Goal: Information Seeking & Learning: Find specific fact

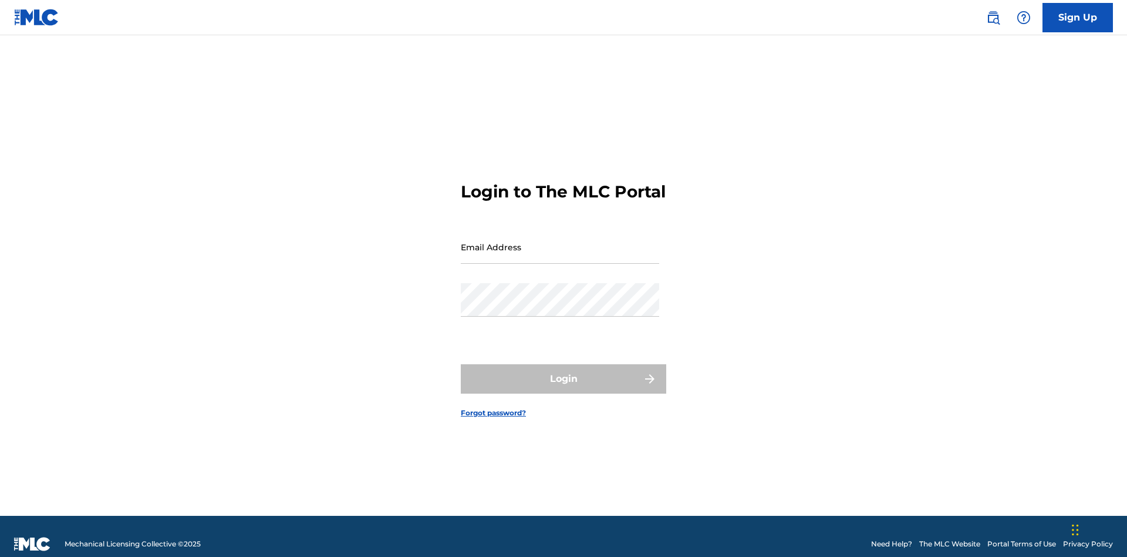
scroll to position [15, 0]
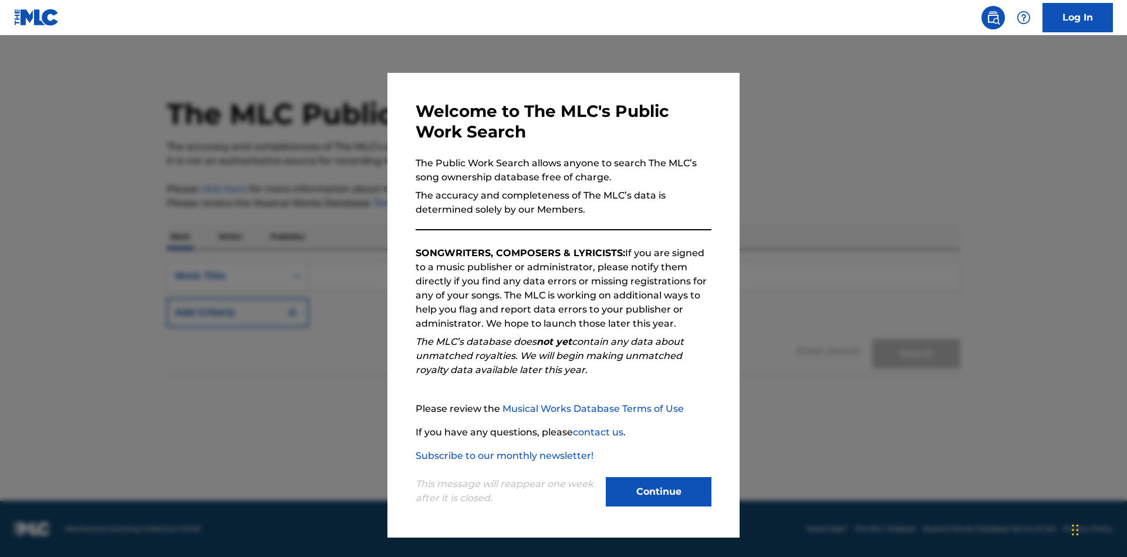
click at [659, 491] on button "Continue" at bounding box center [659, 491] width 106 height 29
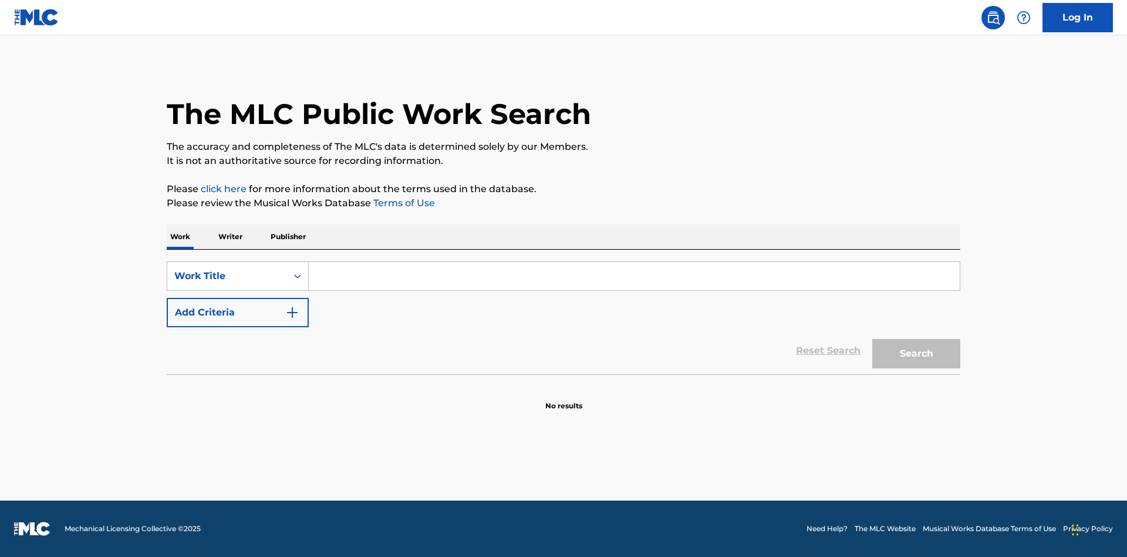
click at [634, 276] on input "Search Form" at bounding box center [634, 276] width 651 height 28
type input "MENEAME"
click at [917, 353] on button "Search" at bounding box center [916, 353] width 88 height 29
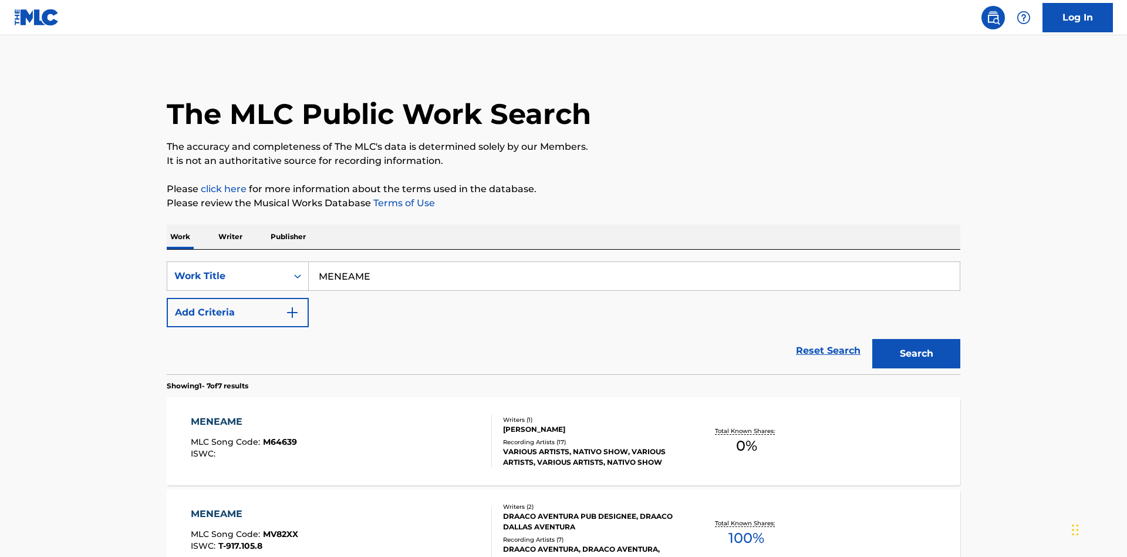
scroll to position [599, 0]
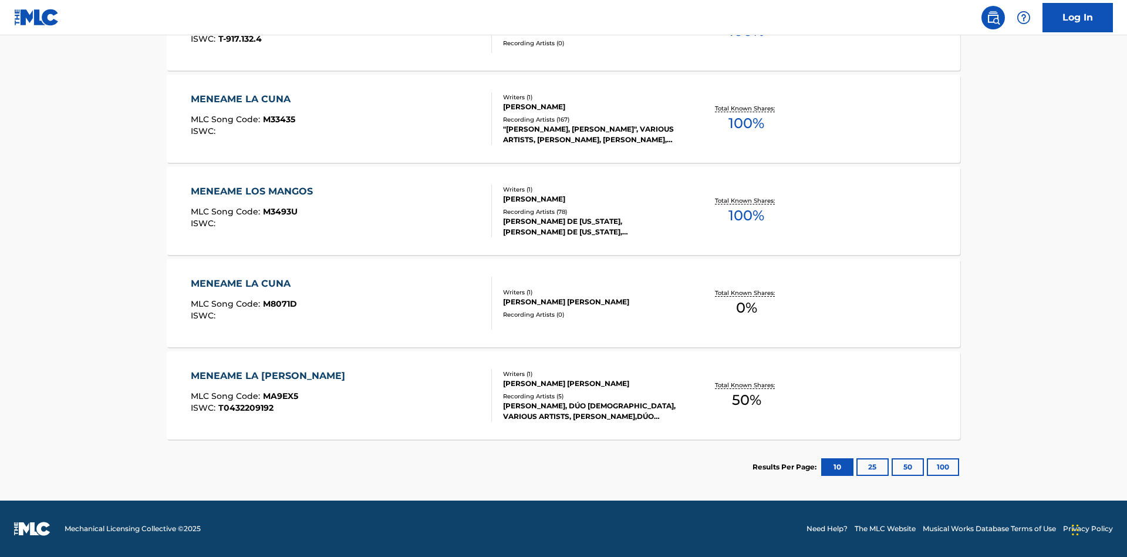
click at [927, 467] on button "100" at bounding box center [943, 467] width 32 height 18
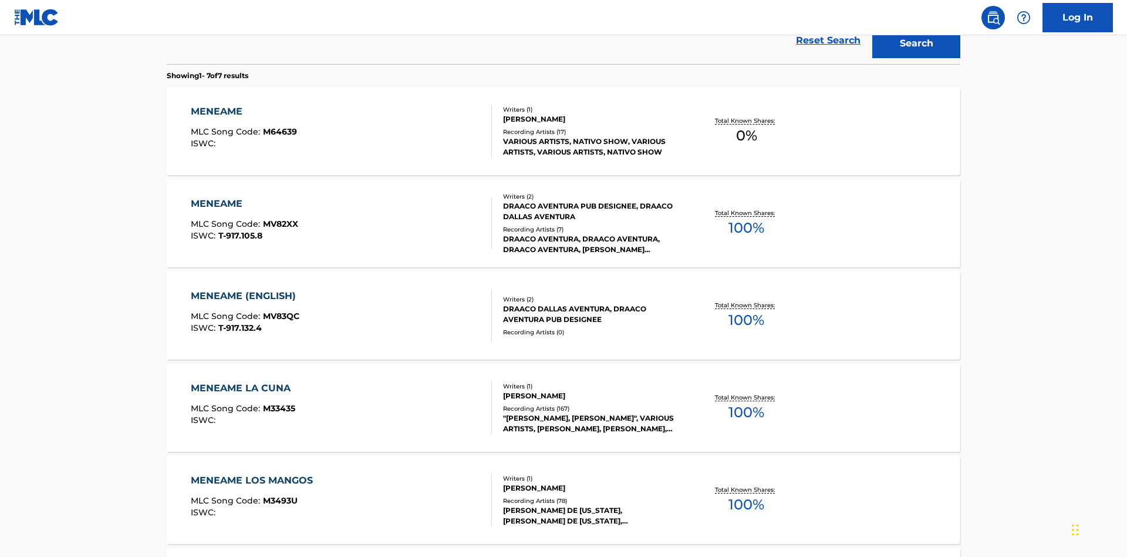
scroll to position [436, 0]
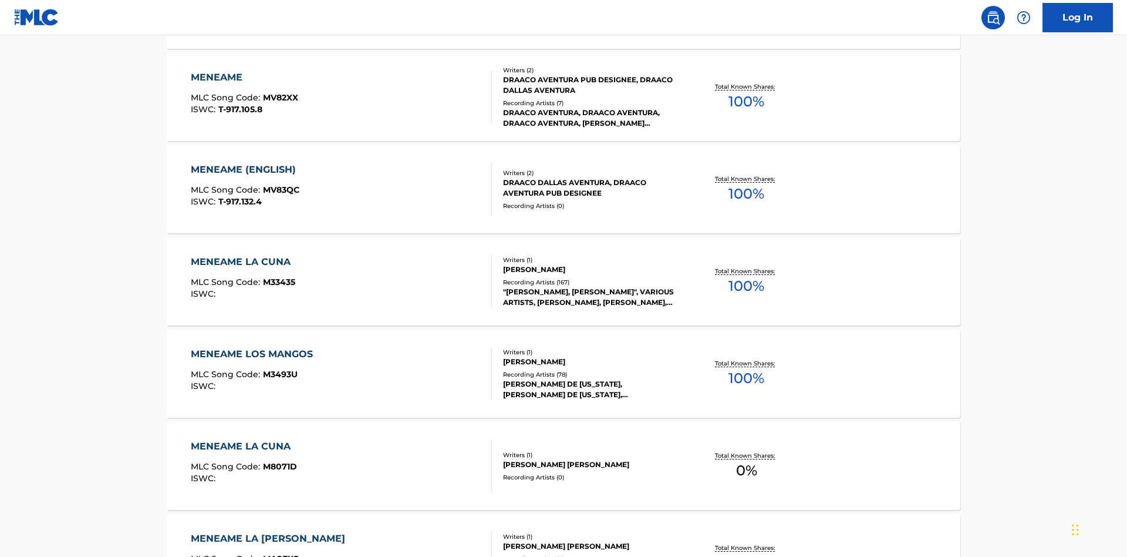
click at [244, 78] on div "MENEAME" at bounding box center [244, 77] width 107 height 14
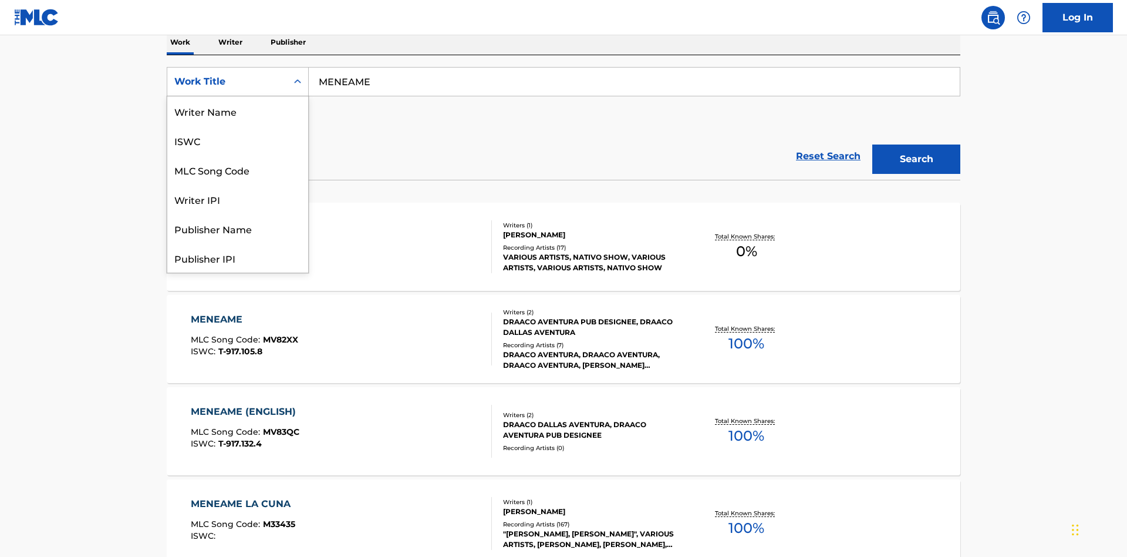
scroll to position [59, 0]
click at [238, 96] on div "ISWC" at bounding box center [237, 81] width 141 height 29
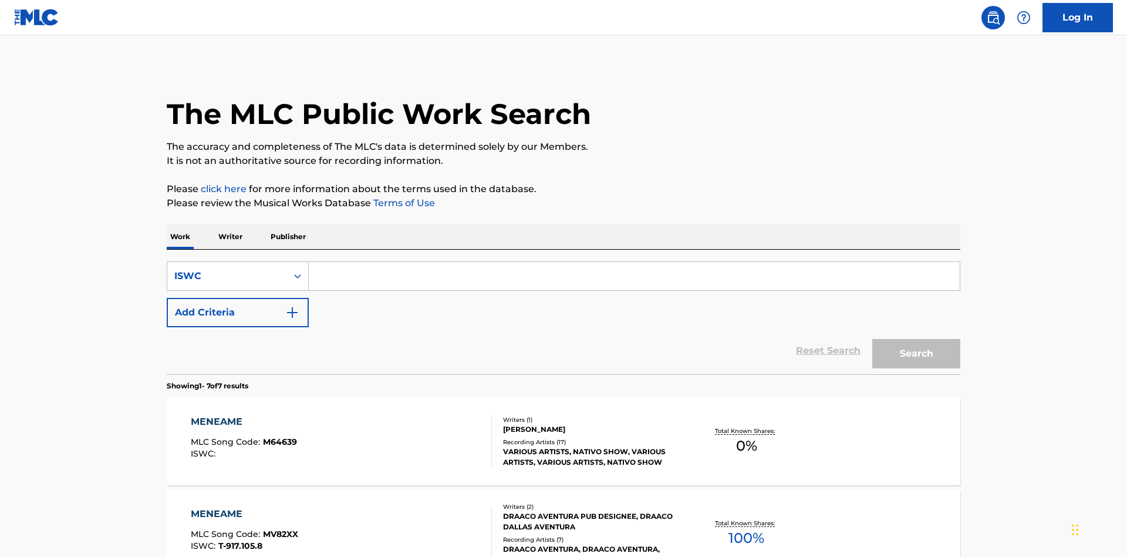
scroll to position [191, 0]
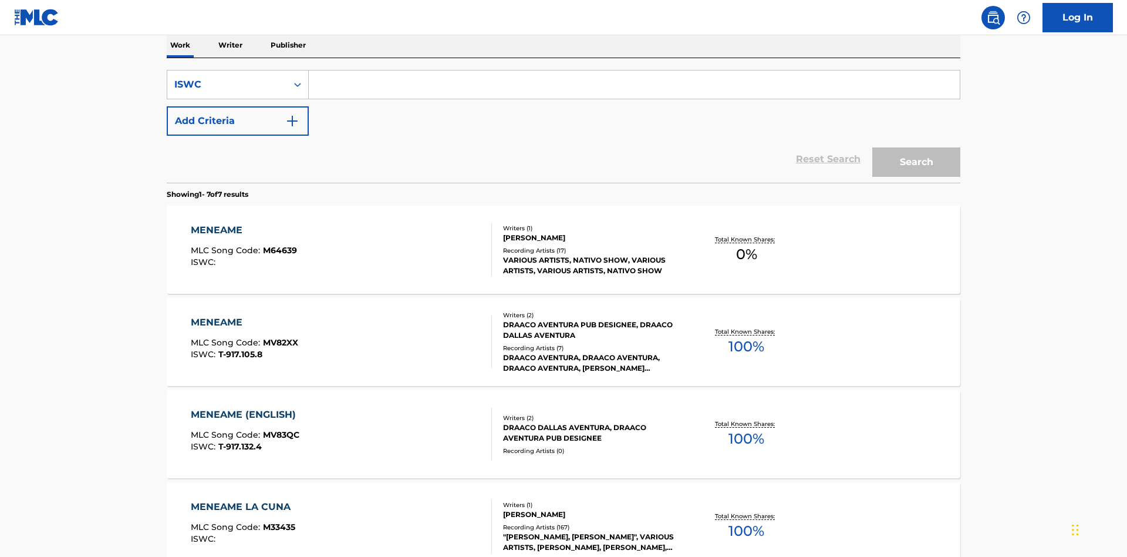
click at [634, 85] on input "Search Form" at bounding box center [634, 84] width 651 height 28
type input "T-917.105.8"
click at [917, 147] on button "Search" at bounding box center [916, 161] width 88 height 29
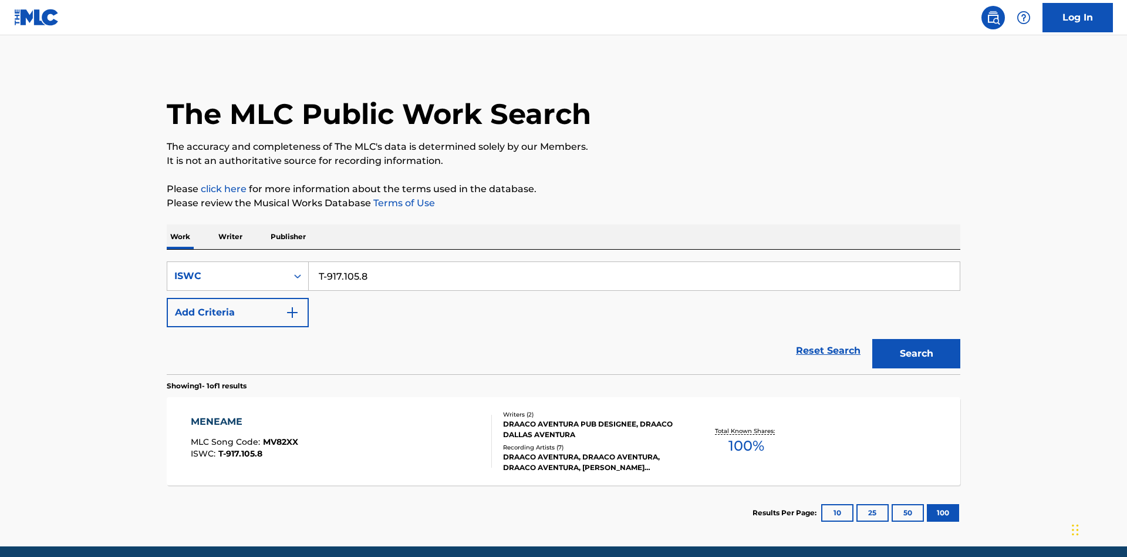
scroll to position [46, 0]
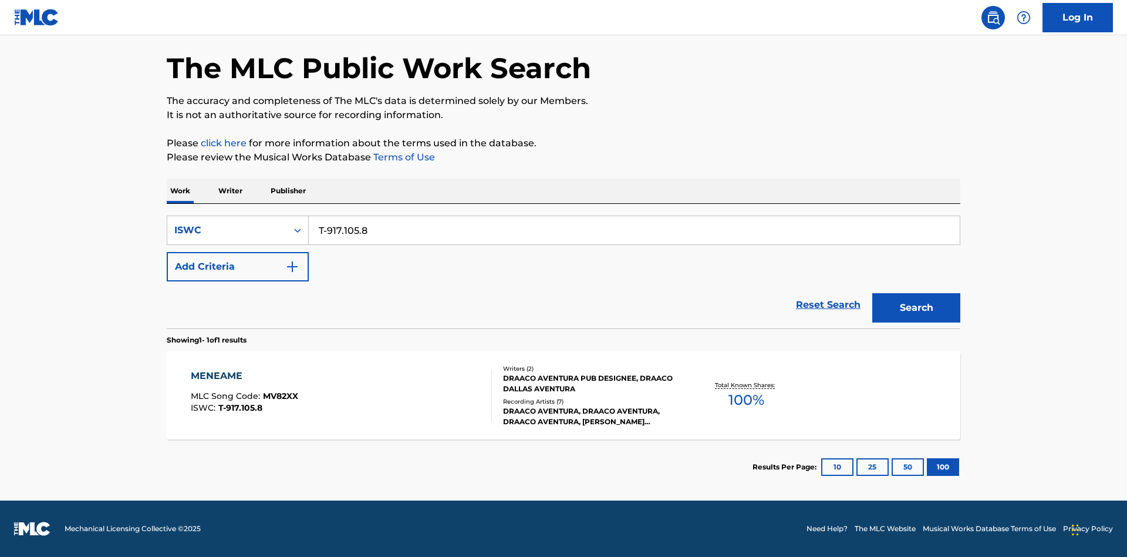
click at [244, 376] on div "MENEAME" at bounding box center [244, 376] width 107 height 14
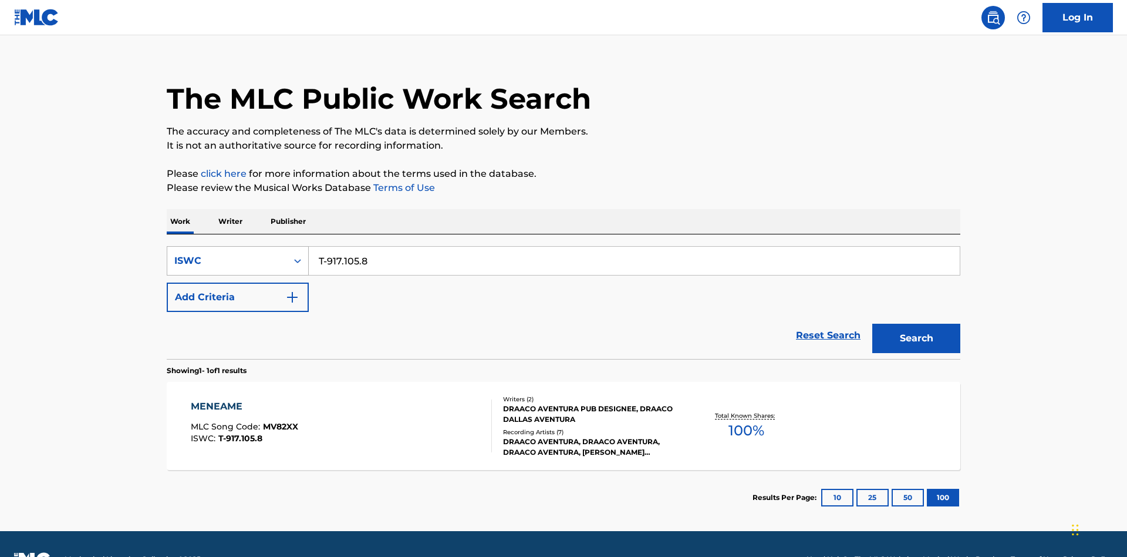
click at [227, 254] on div "ISWC" at bounding box center [227, 261] width 106 height 14
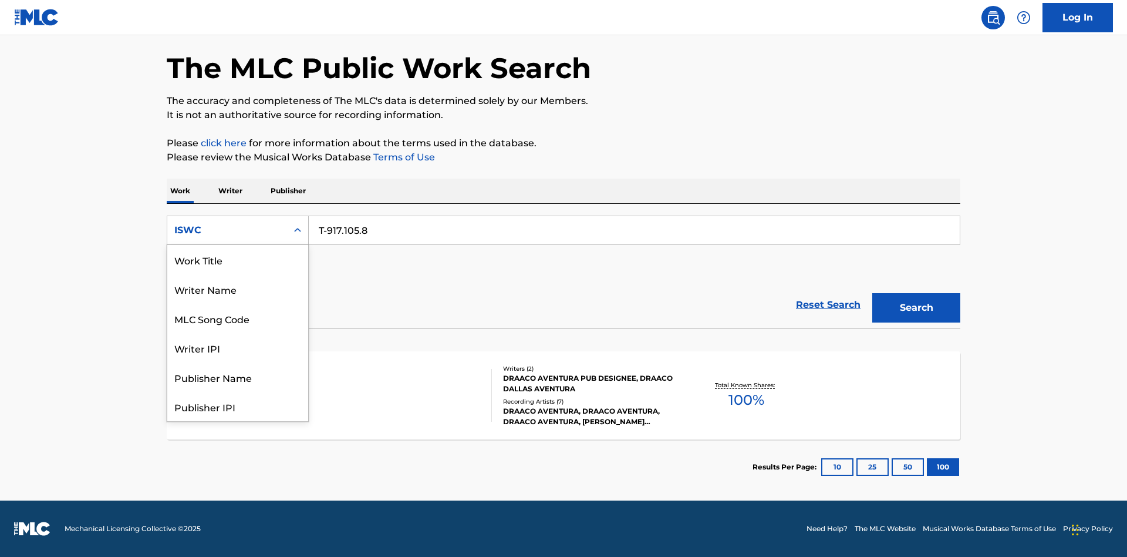
scroll to position [59, 0]
click at [238, 260] on div "MLC Song Code" at bounding box center [237, 259] width 141 height 29
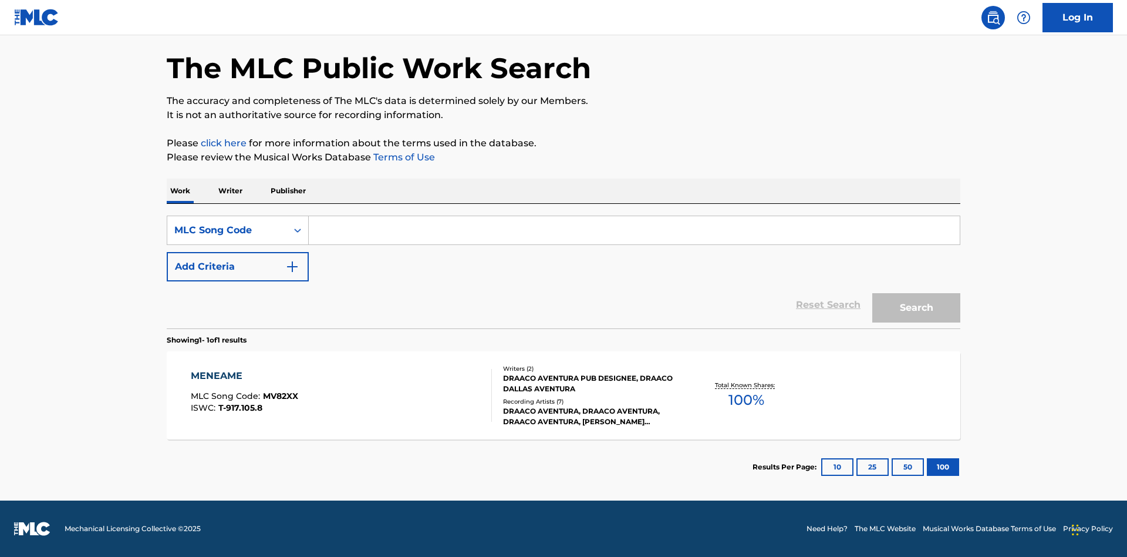
click at [634, 230] on input "Search Form" at bounding box center [634, 230] width 651 height 28
type input "MV82XX"
click at [917, 308] on button "Search" at bounding box center [916, 307] width 88 height 29
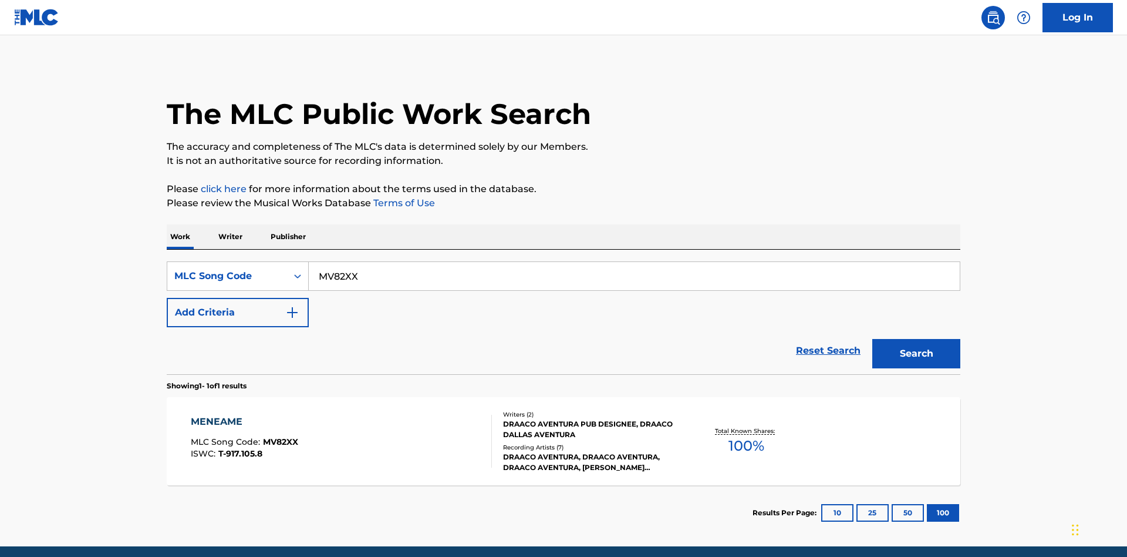
scroll to position [46, 0]
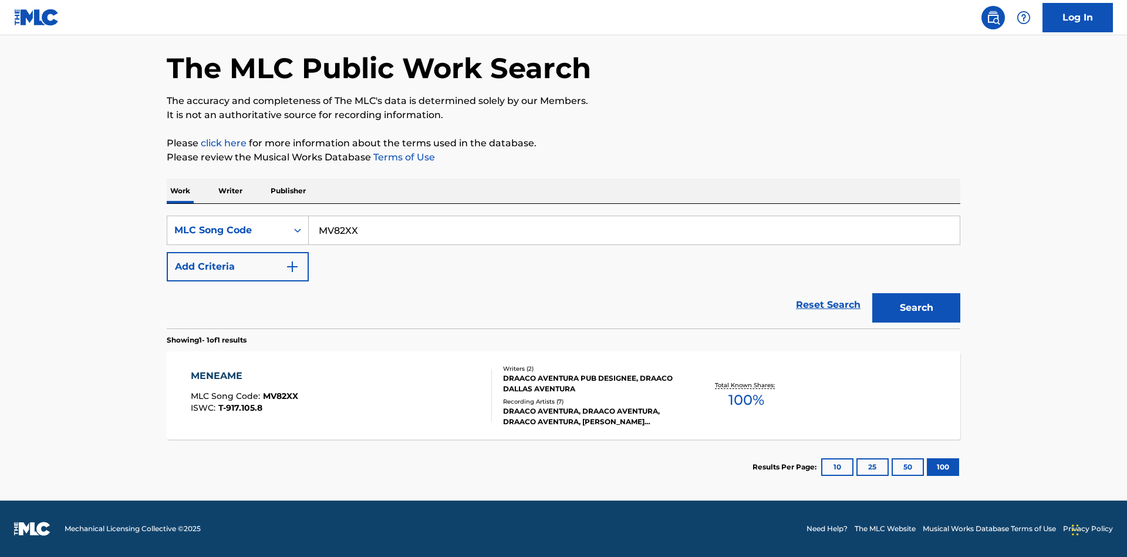
click at [244, 376] on div "MENEAME" at bounding box center [244, 376] width 107 height 14
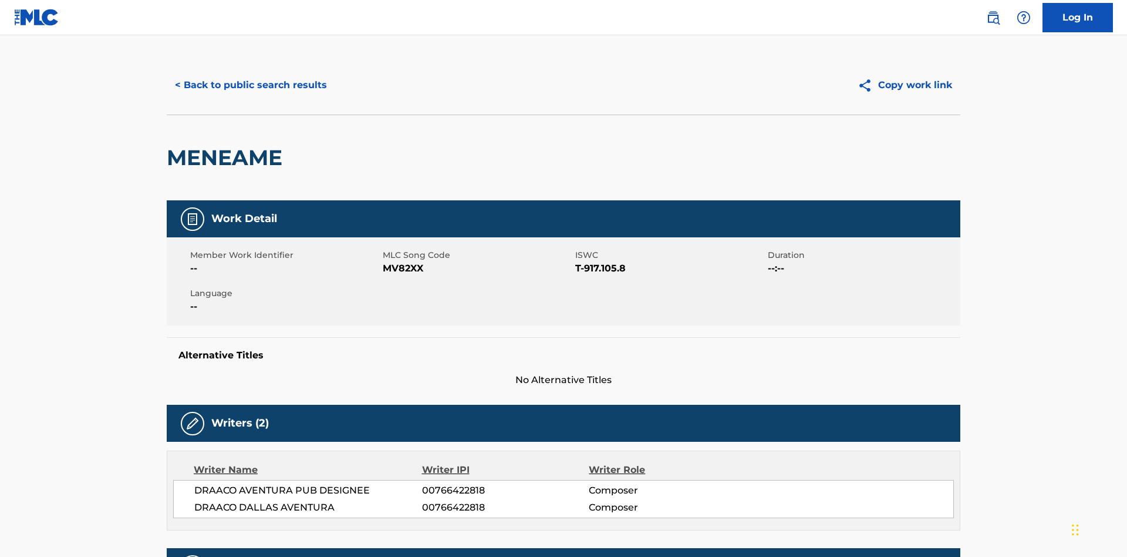
click at [250, 85] on button "< Back to public search results" at bounding box center [251, 84] width 169 height 29
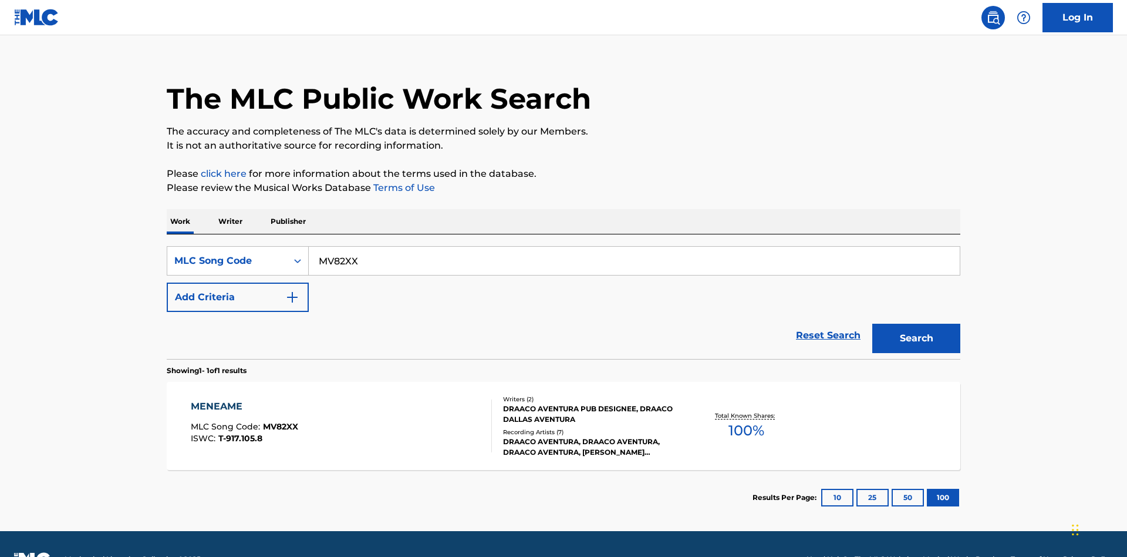
scroll to position [46, 0]
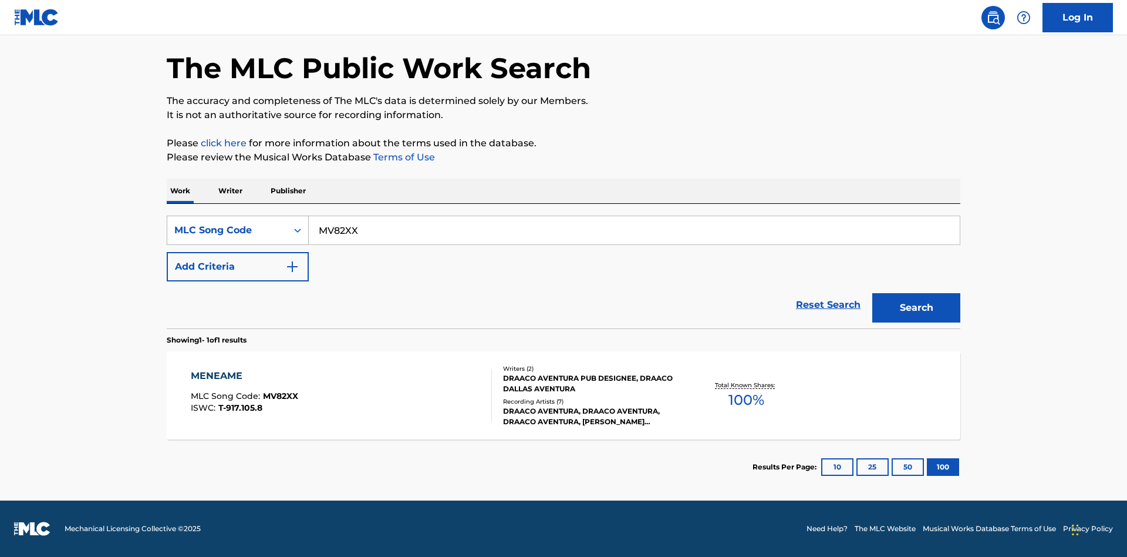
click at [227, 230] on div "MLC Song Code" at bounding box center [227, 230] width 106 height 14
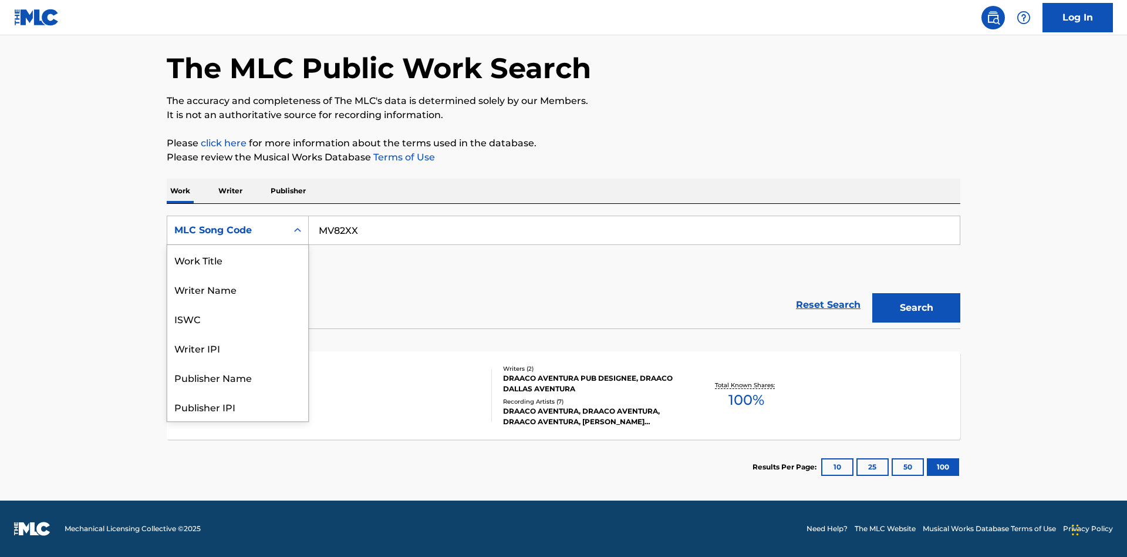
scroll to position [59, 0]
click at [238, 245] on div "Writer Name" at bounding box center [237, 229] width 141 height 29
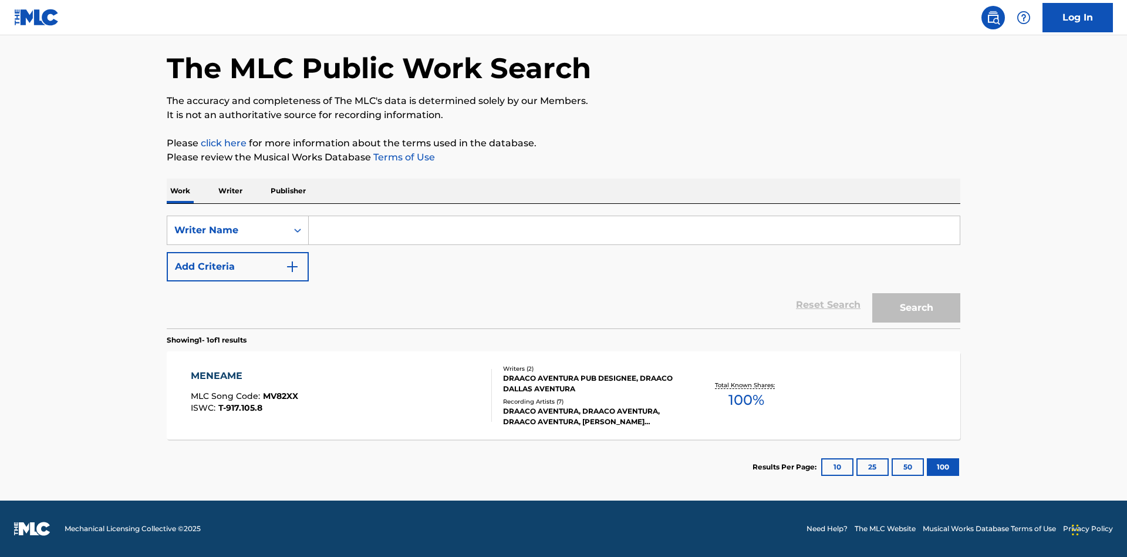
scroll to position [0, 0]
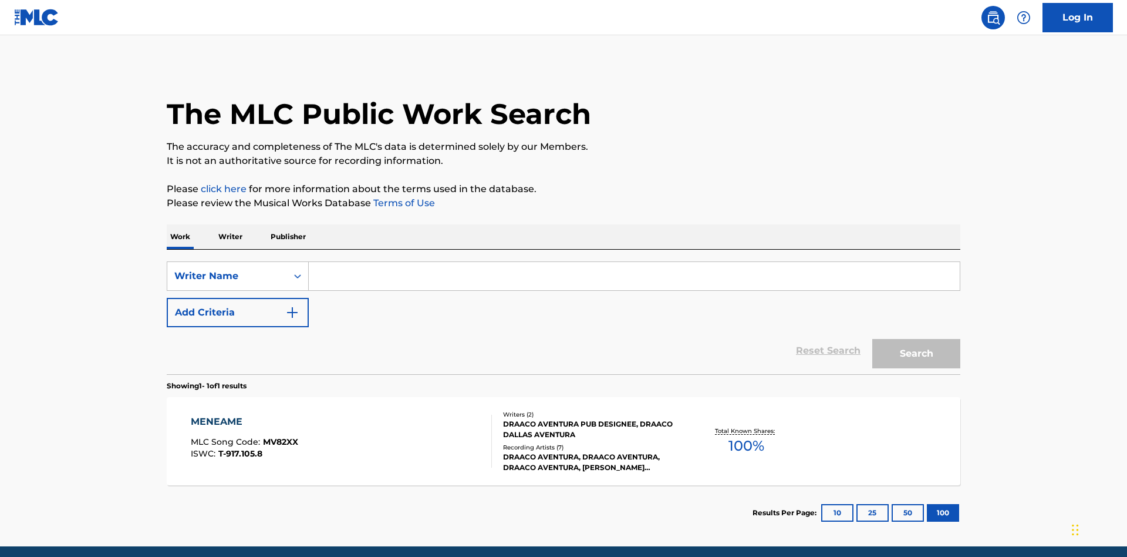
click at [634, 262] on input "Search Form" at bounding box center [634, 276] width 651 height 28
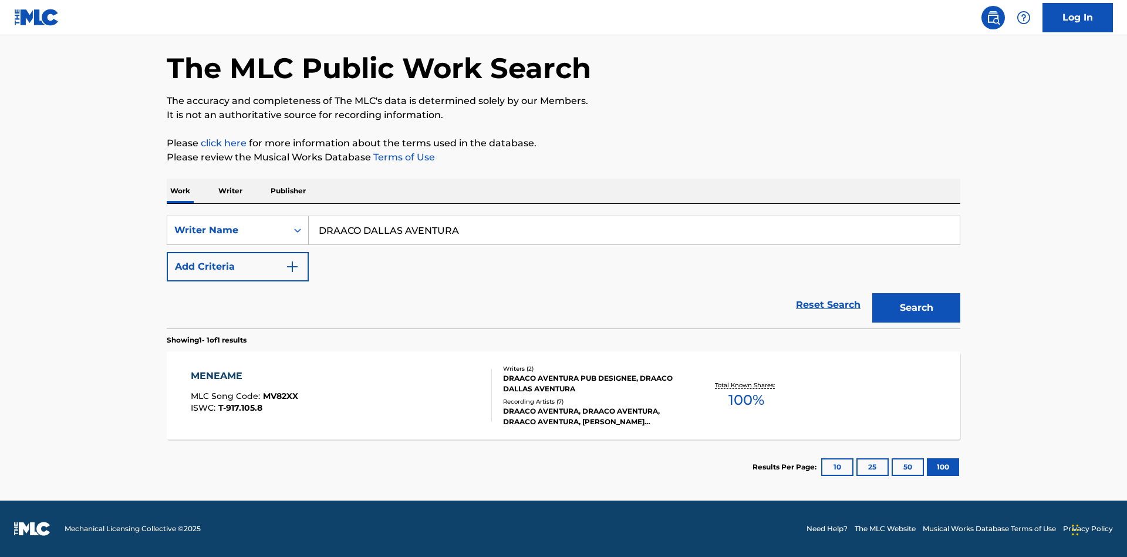
type input "DRAACO DALLAS AVENTURA"
click at [917, 308] on button "Search" at bounding box center [916, 307] width 88 height 29
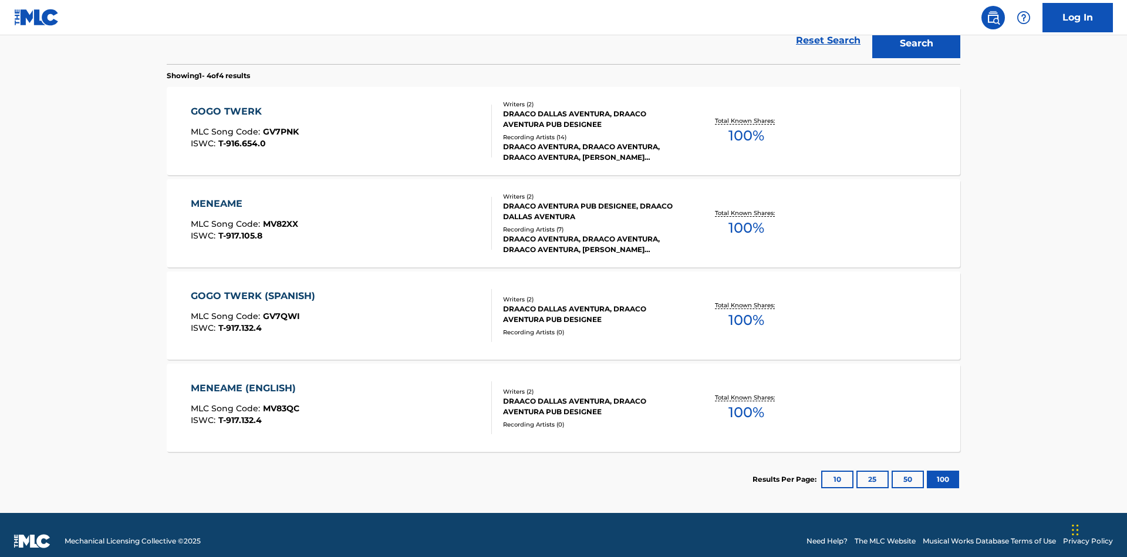
scroll to position [322, 0]
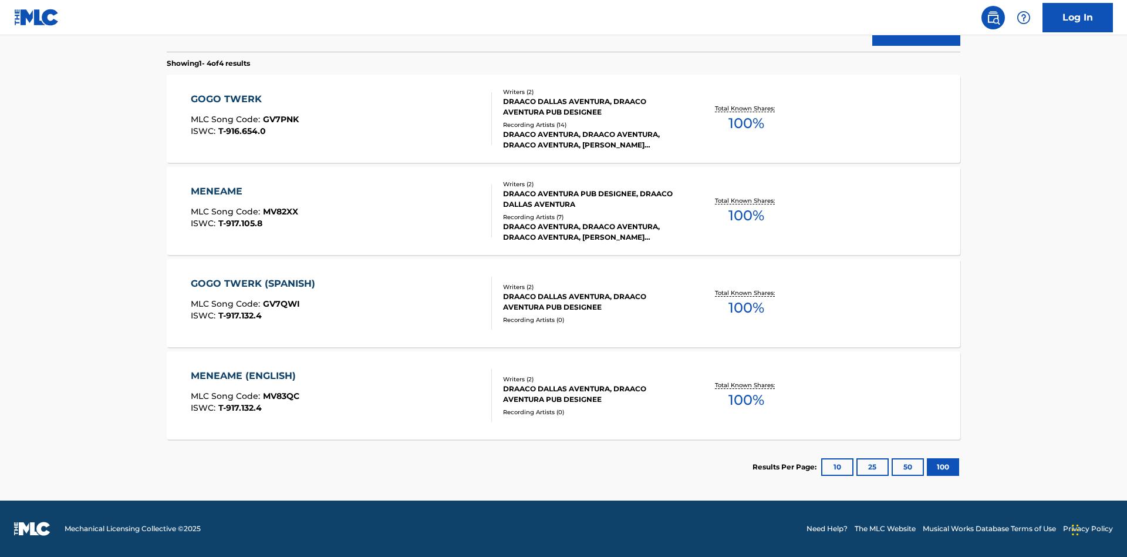
click at [244, 191] on div "MENEAME" at bounding box center [244, 191] width 107 height 14
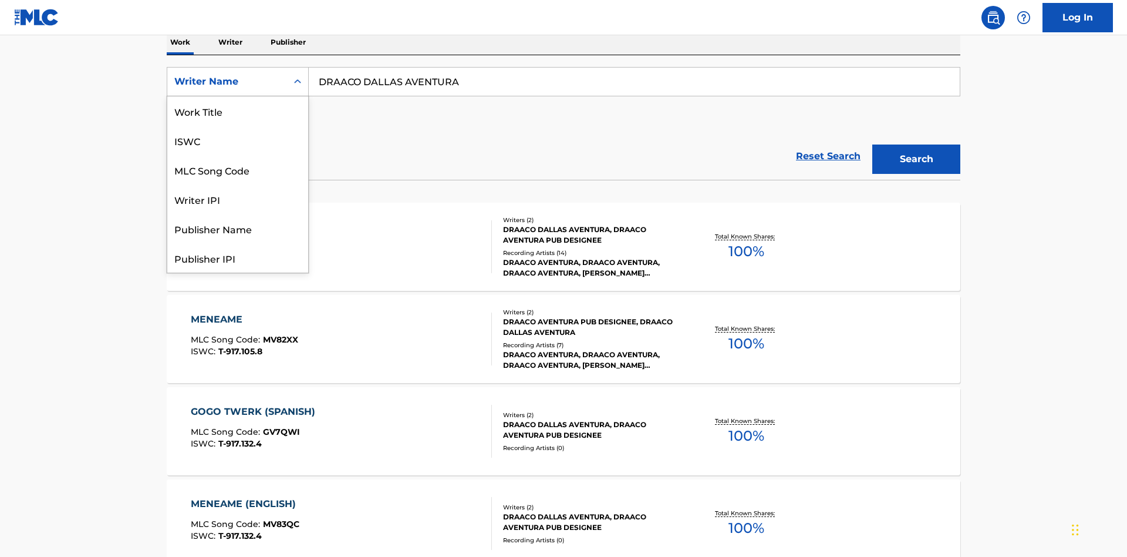
scroll to position [59, 0]
click at [238, 140] on div "Writer IPI" at bounding box center [237, 140] width 141 height 29
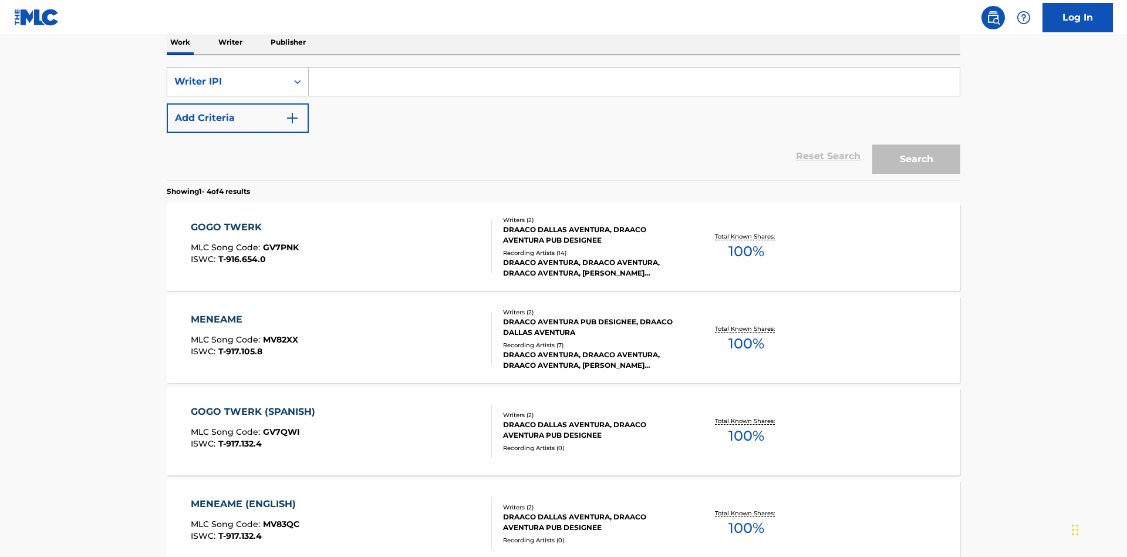
scroll to position [191, 0]
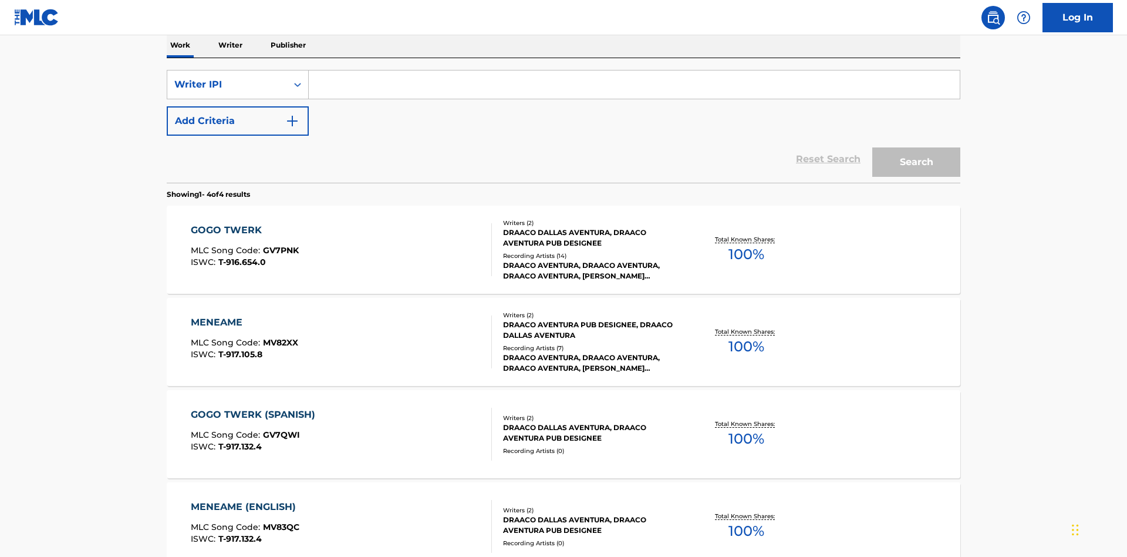
click at [634, 85] on input "Search Form" at bounding box center [634, 84] width 651 height 28
type input "00766422818"
click at [917, 147] on button "Search" at bounding box center [916, 161] width 88 height 29
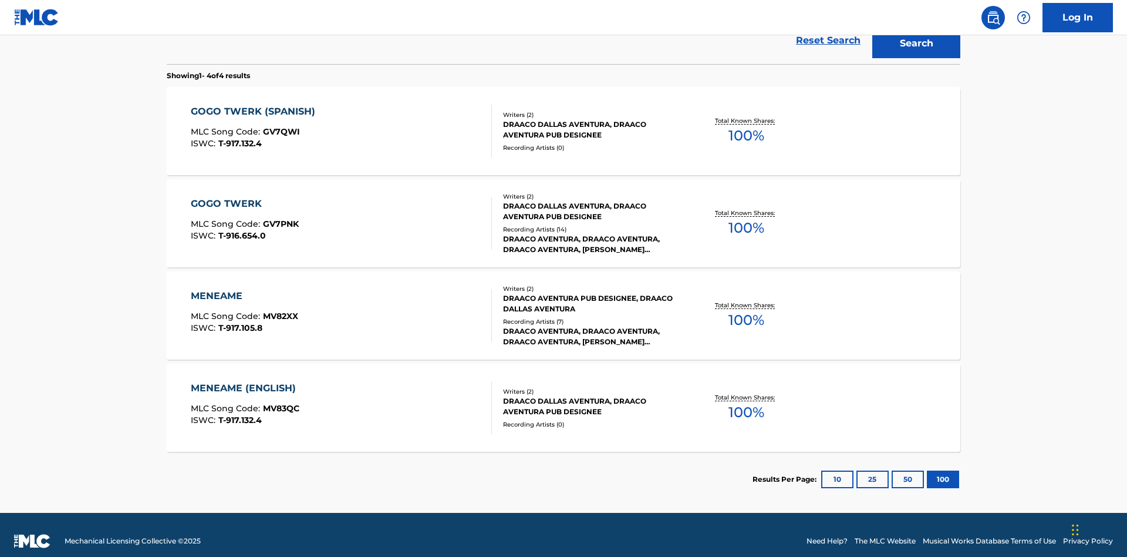
scroll to position [322, 0]
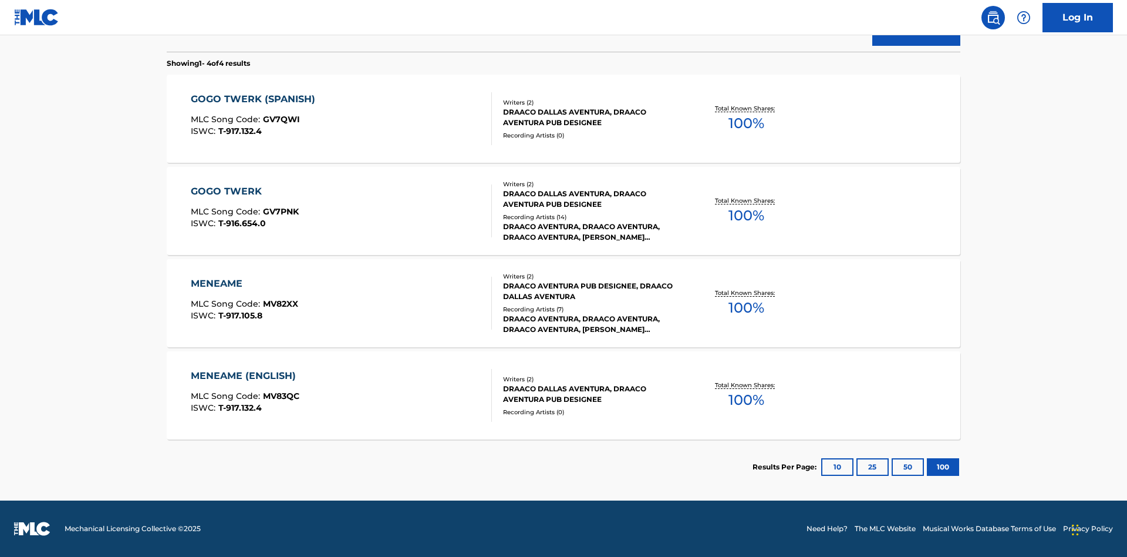
click at [244, 284] on div "MENEAME" at bounding box center [244, 284] width 107 height 14
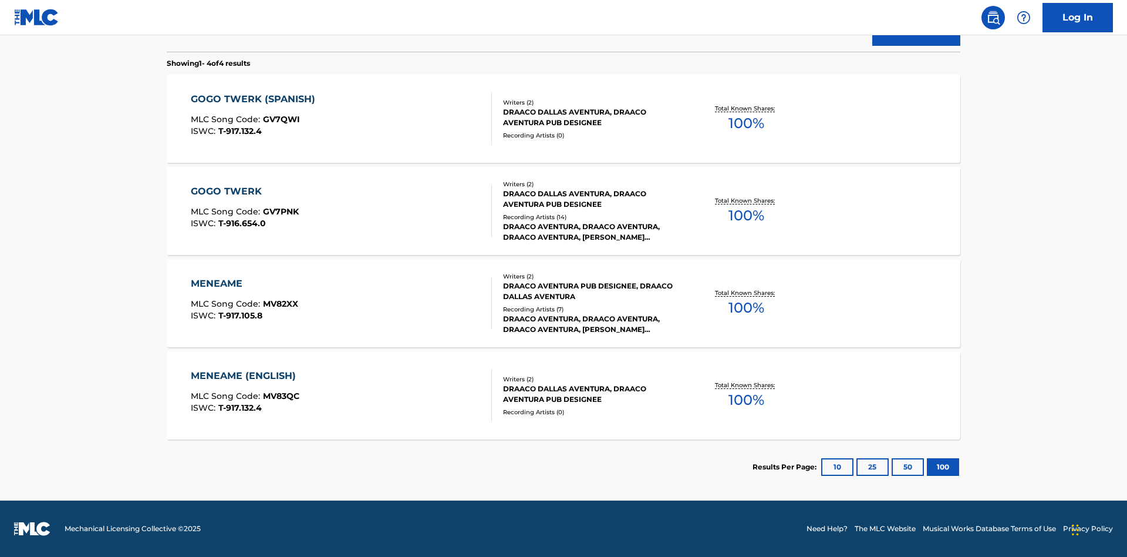
scroll to position [96, 0]
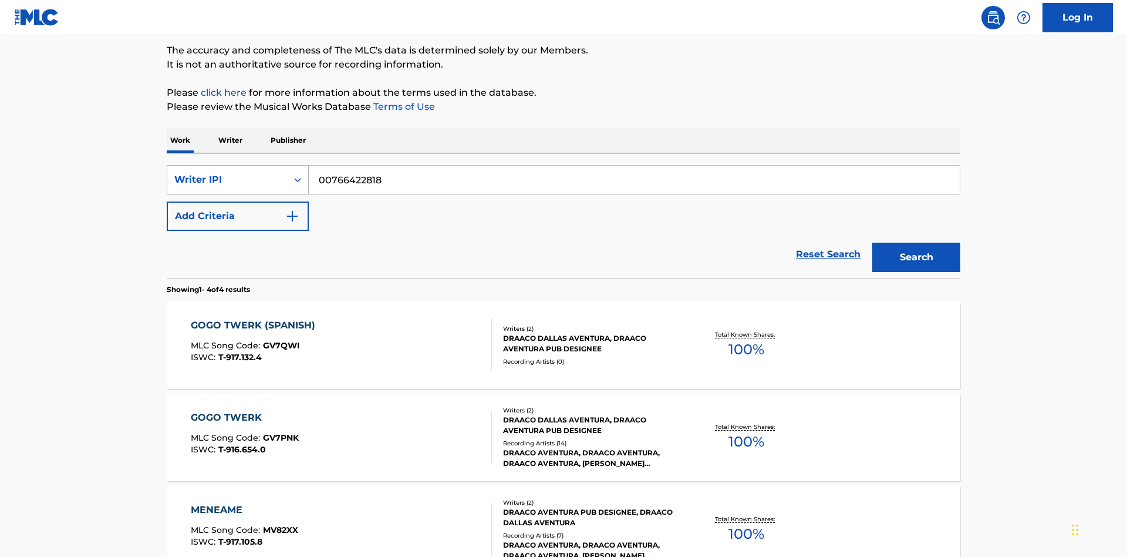
click at [227, 180] on div "Writer IPI" at bounding box center [227, 180] width 106 height 14
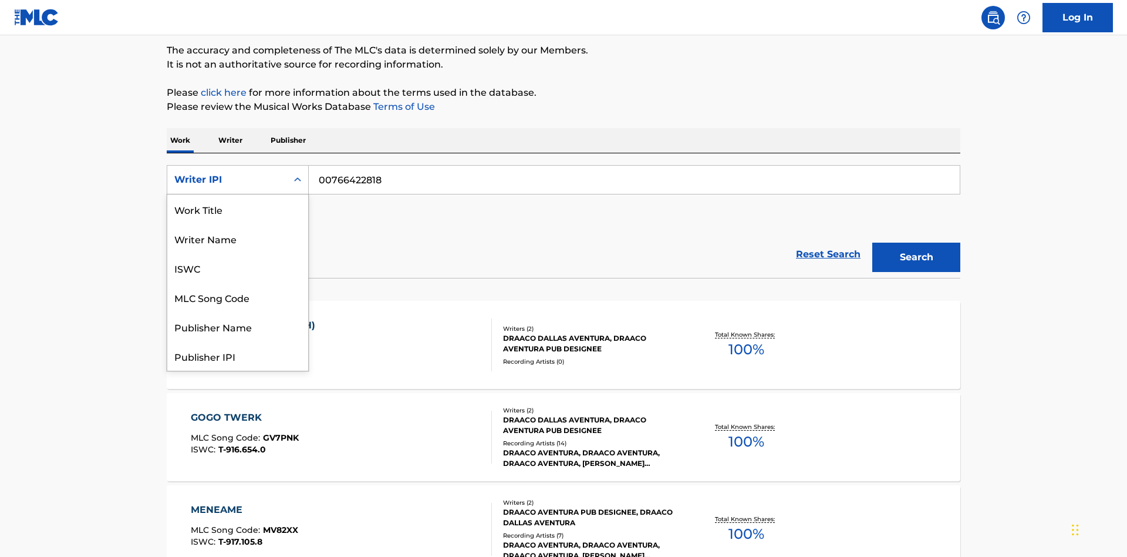
scroll to position [0, 0]
click at [238, 268] on div "Publisher Name" at bounding box center [237, 267] width 141 height 29
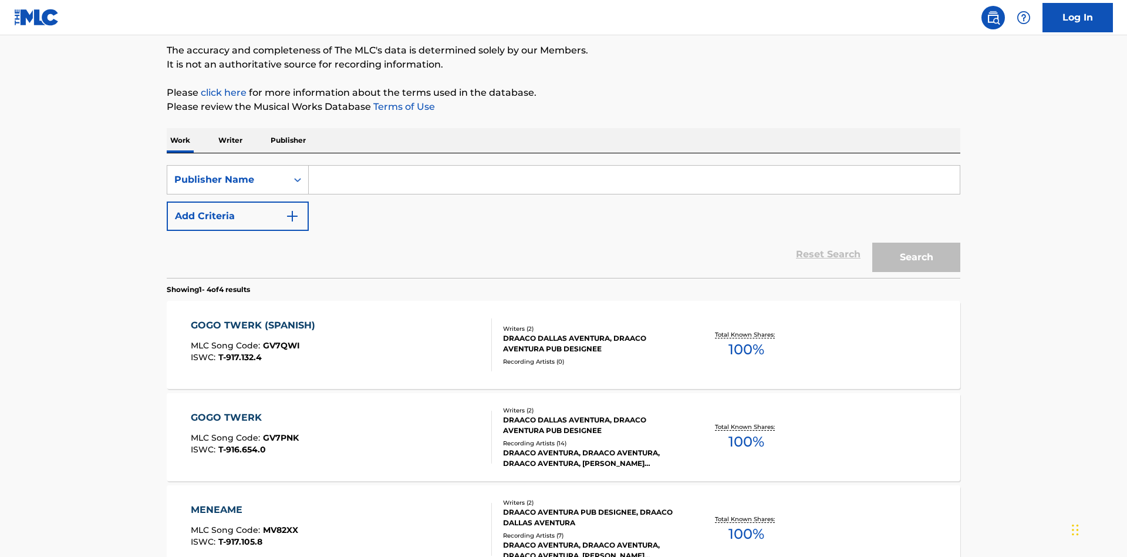
click at [634, 166] on input "Search Form" at bounding box center [634, 180] width 651 height 28
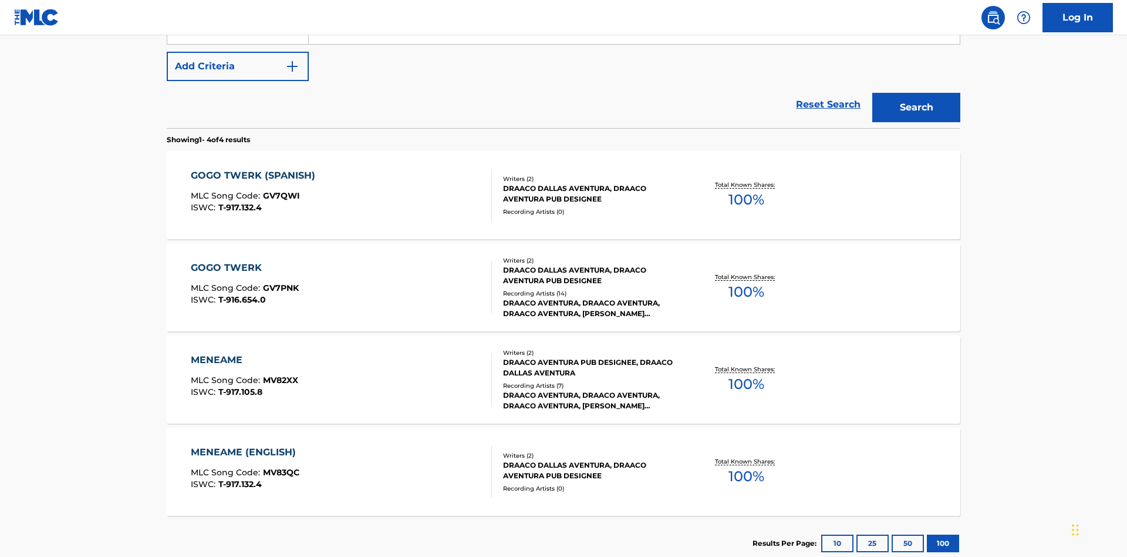
type input "DRAACO AVENTURA PUB DESIGNEE"
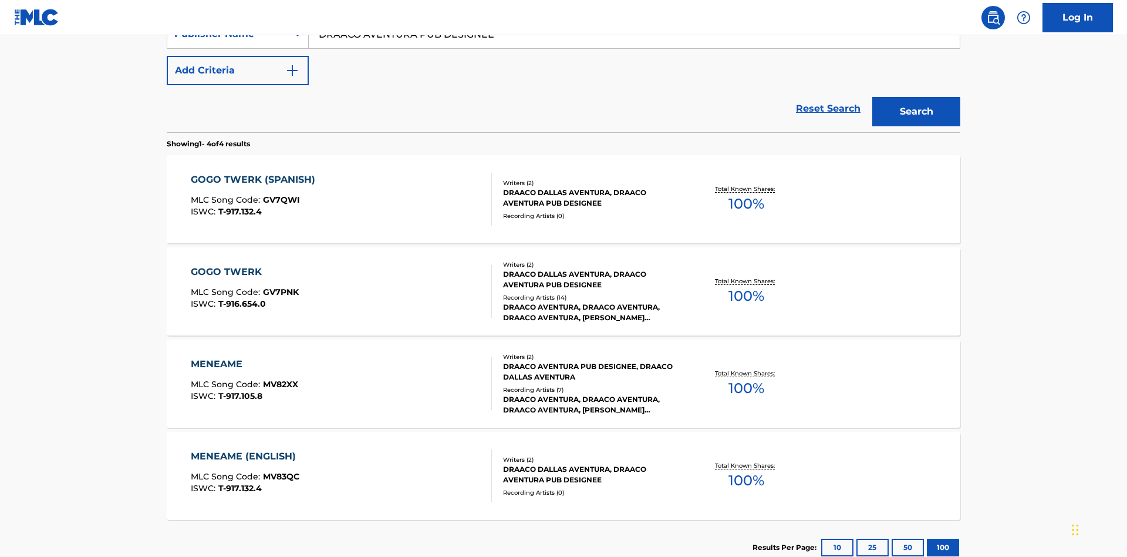
click at [917, 97] on button "Search" at bounding box center [916, 111] width 88 height 29
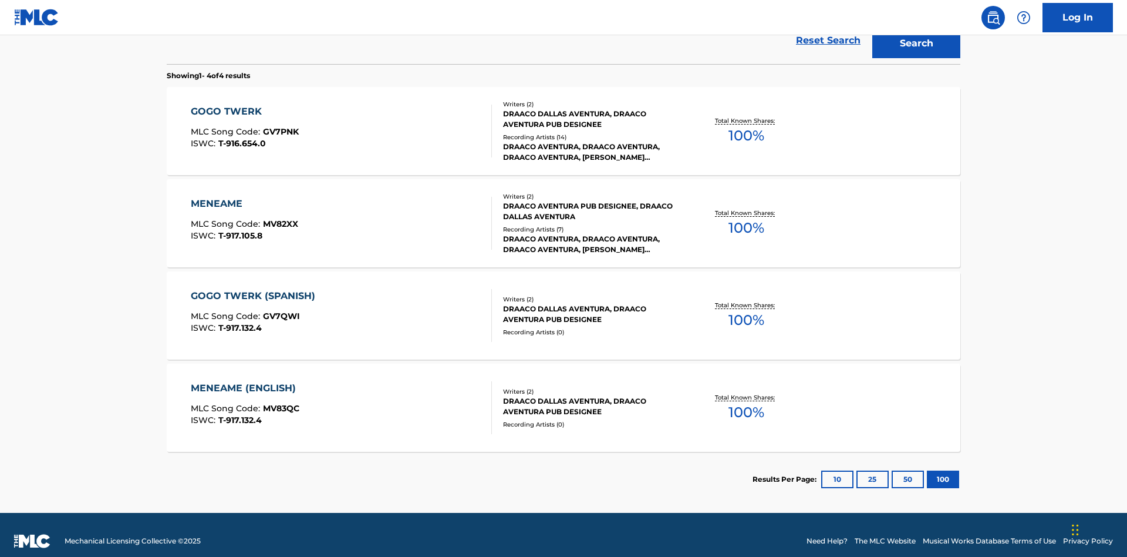
scroll to position [322, 0]
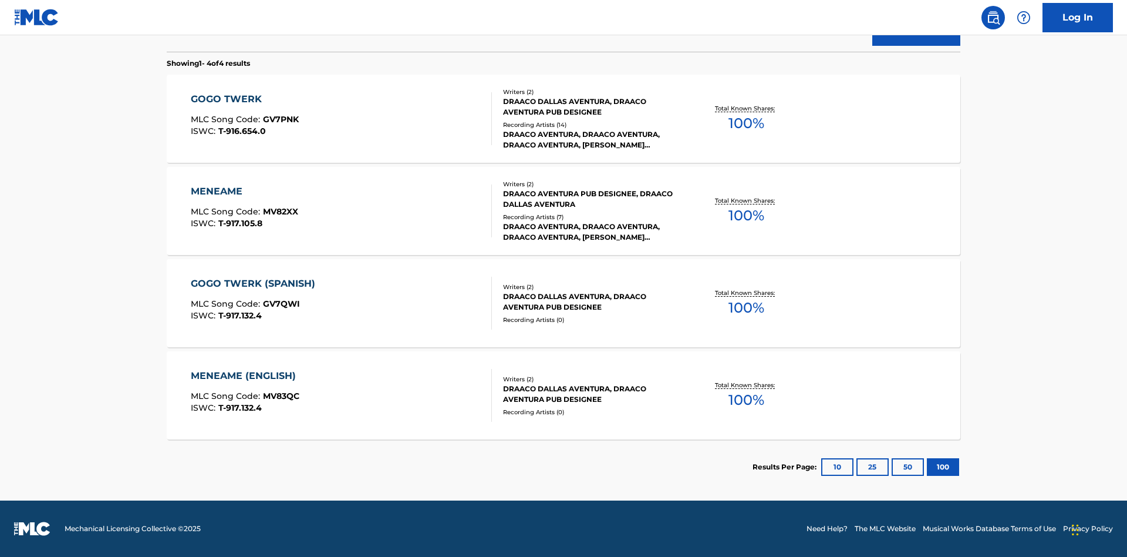
click at [244, 191] on div "MENEAME" at bounding box center [244, 191] width 107 height 14
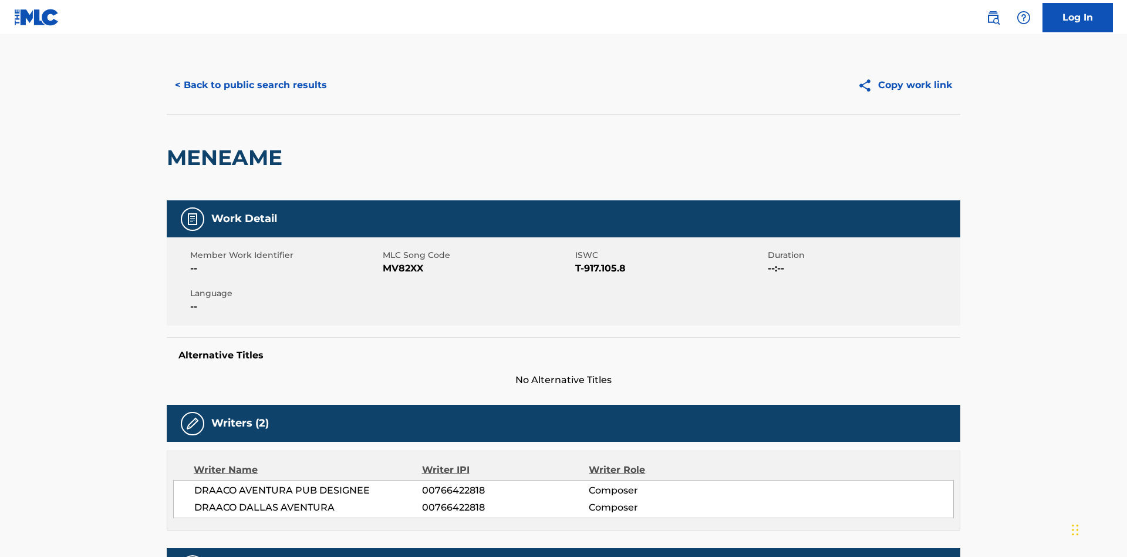
click at [250, 85] on button "< Back to public search results" at bounding box center [251, 84] width 169 height 29
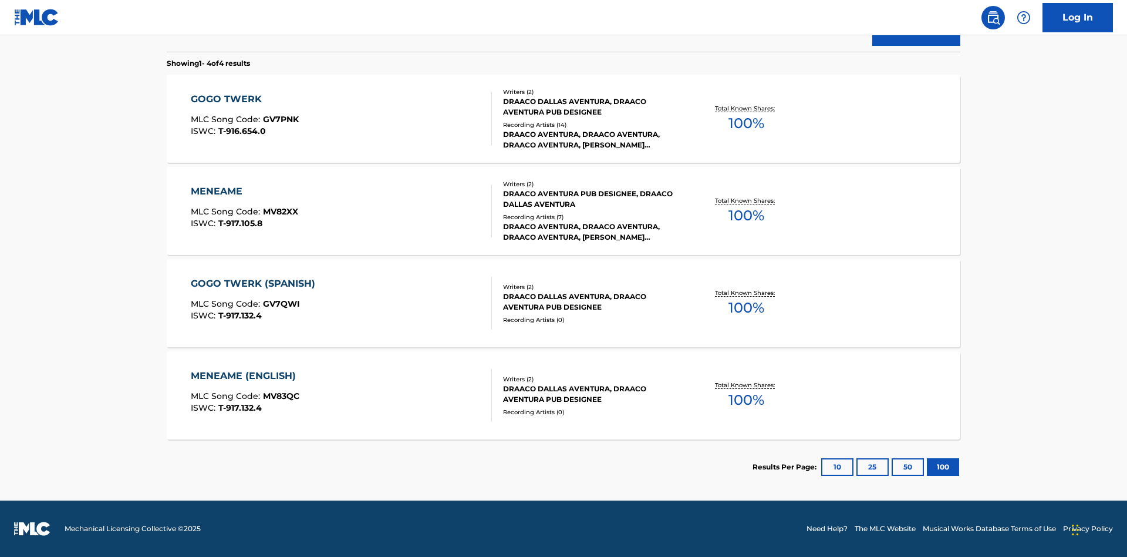
scroll to position [194, 0]
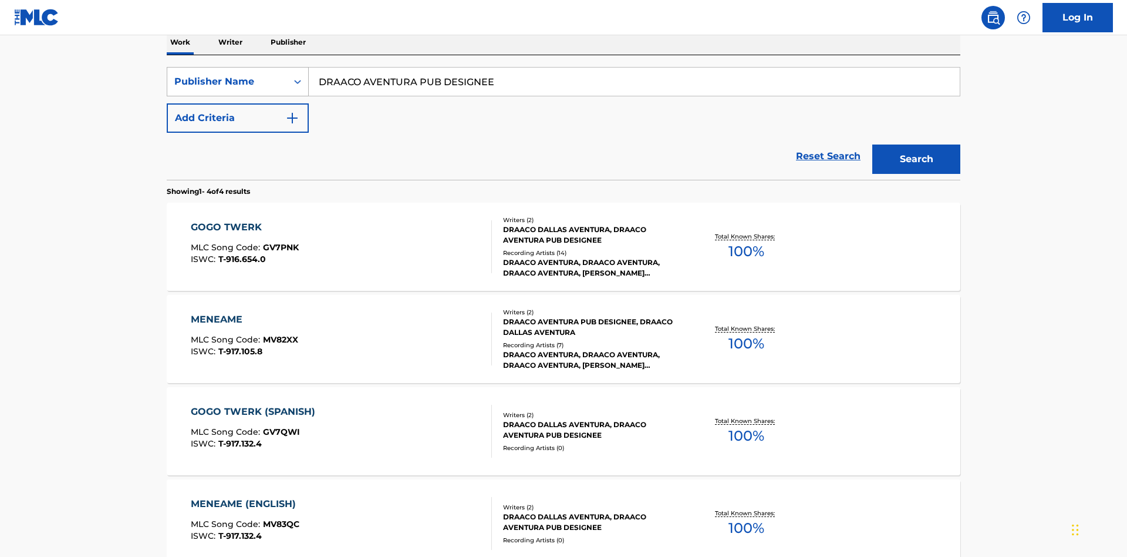
click at [227, 82] on div "Publisher Name" at bounding box center [227, 82] width 106 height 14
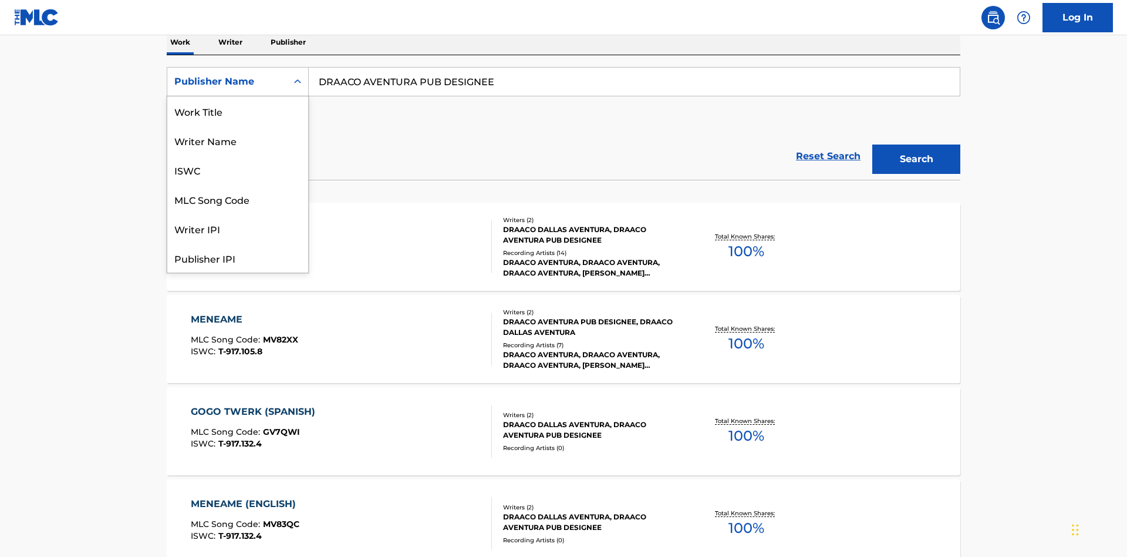
scroll to position [59, 0]
click at [238, 199] on div "Publisher IPI" at bounding box center [237, 198] width 141 height 29
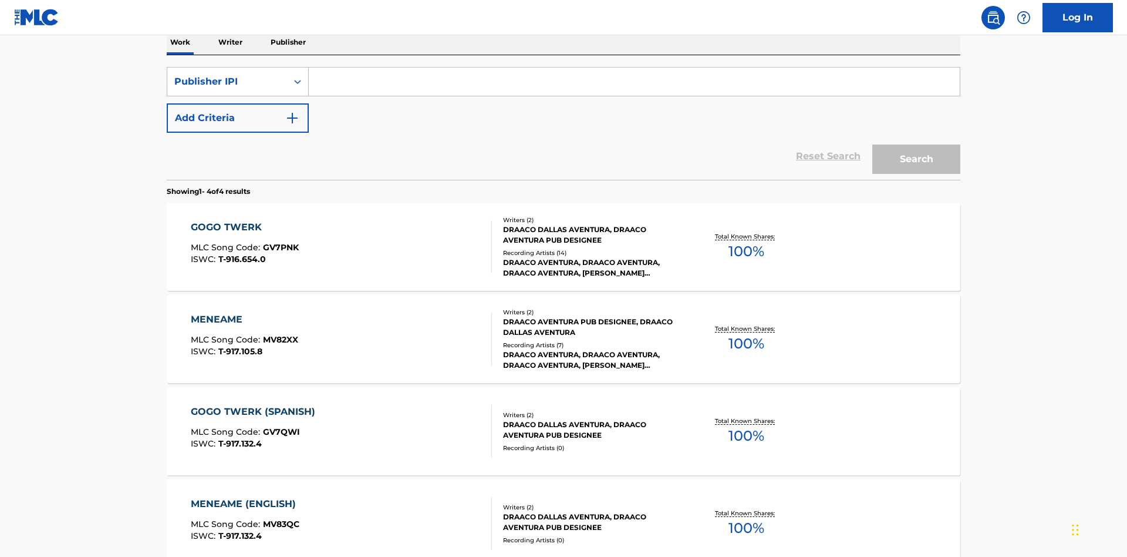
click at [634, 85] on input "Search Form" at bounding box center [634, 82] width 651 height 28
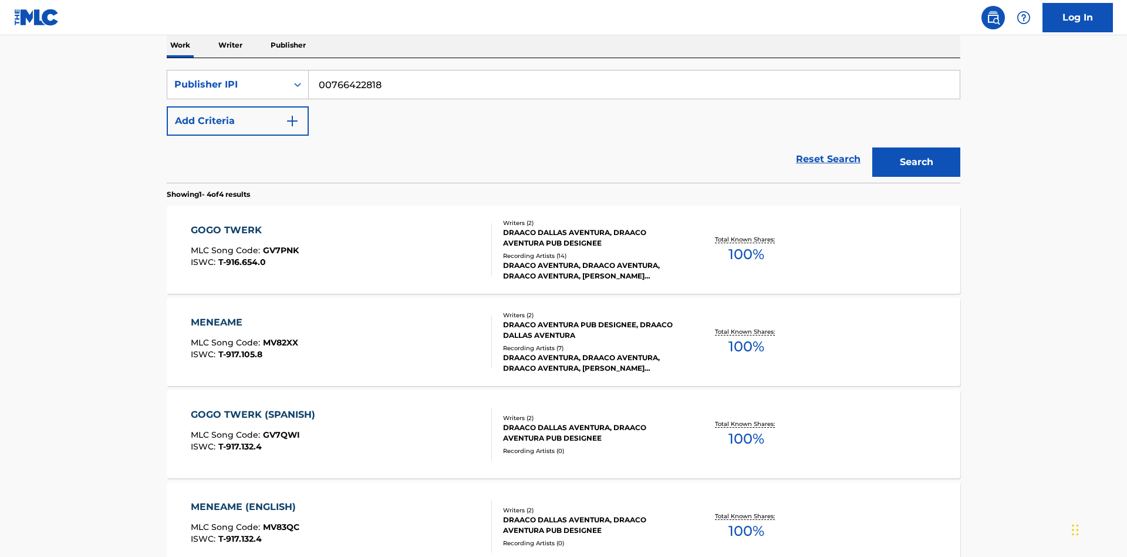
scroll to position [0, 0]
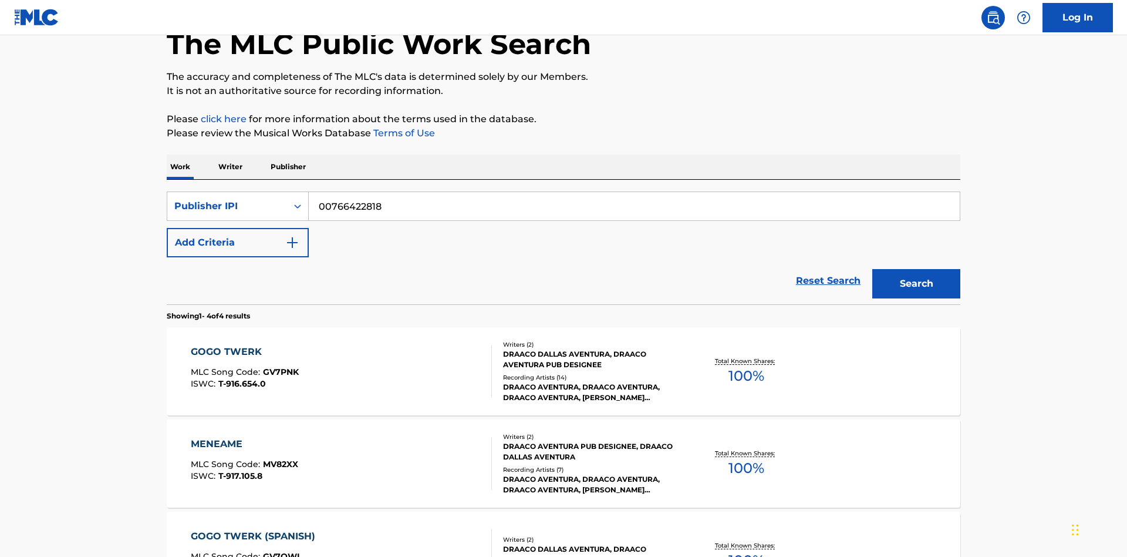
type input "00766422818"
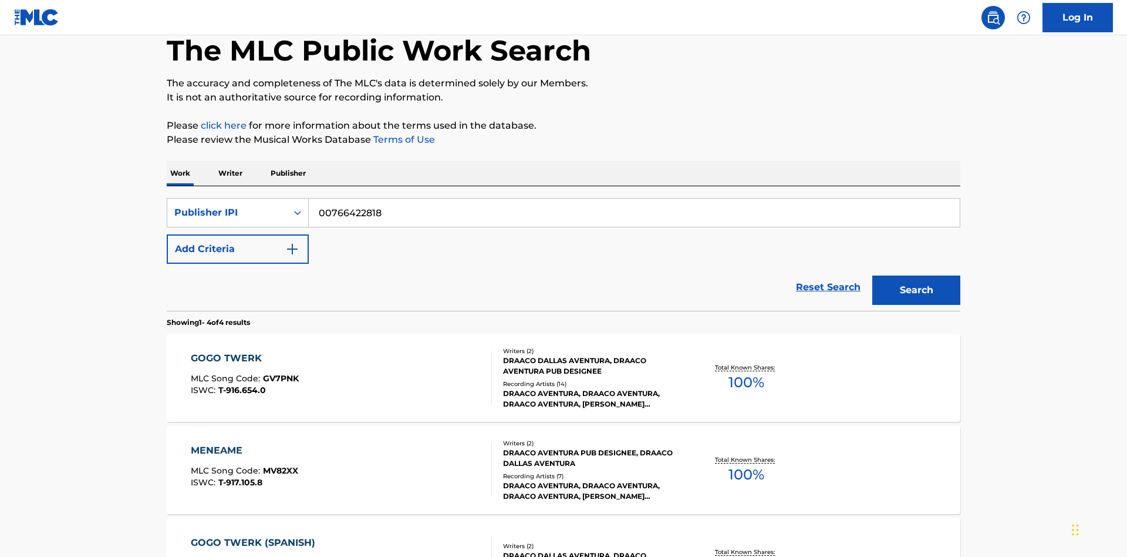
click at [917, 275] on button "Search" at bounding box center [916, 289] width 88 height 29
